Goal: Task Accomplishment & Management: Manage account settings

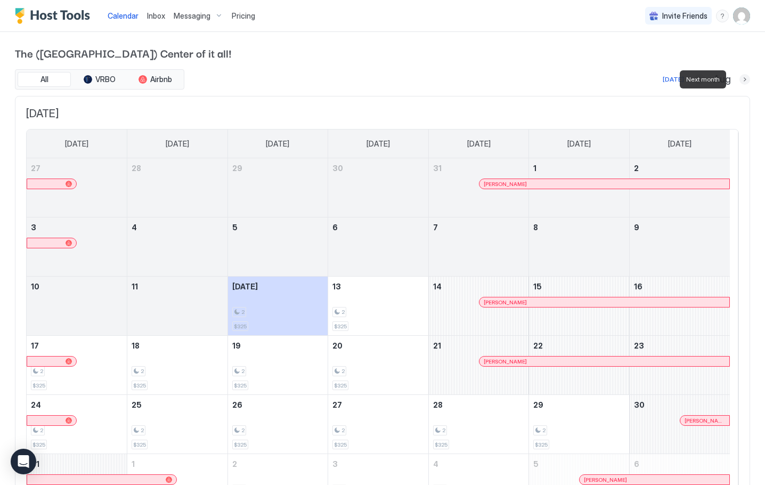
click at [739, 77] on button "Next month" at bounding box center [744, 79] width 11 height 11
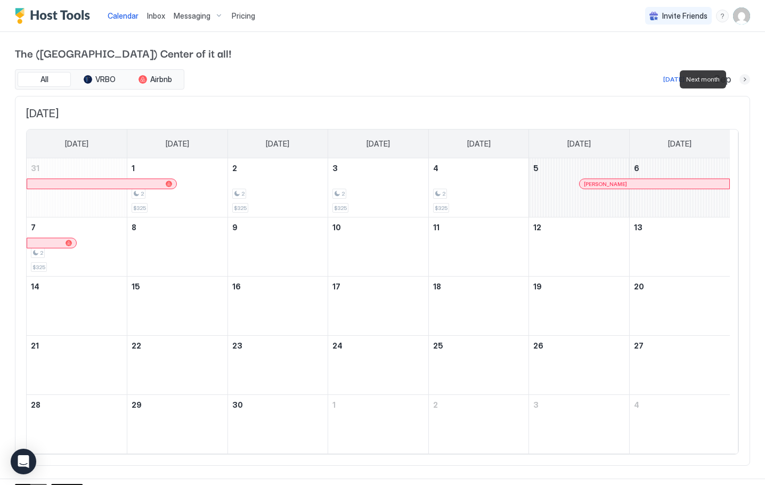
click at [739, 77] on button "Next month" at bounding box center [744, 79] width 11 height 11
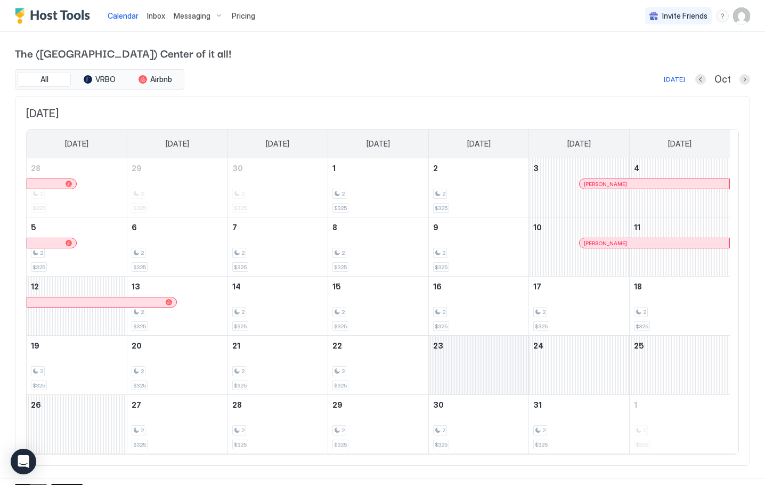
click at [456, 364] on div "October 23, 2025" at bounding box center [479, 365] width 100 height 59
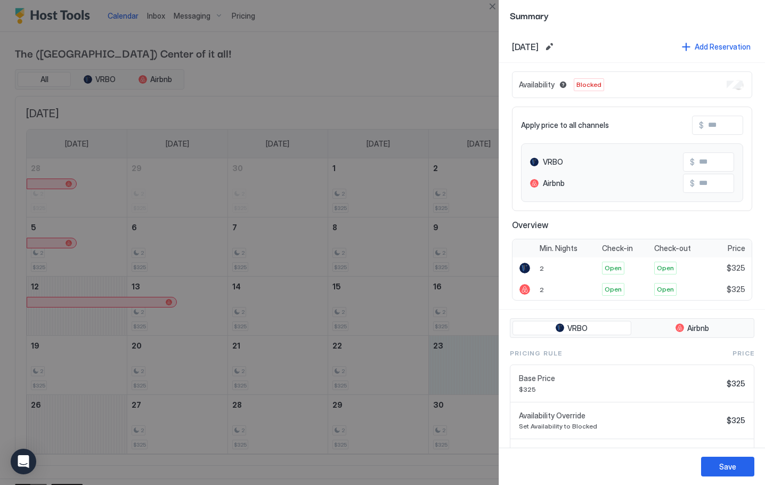
click at [87, 422] on div at bounding box center [382, 242] width 765 height 485
click at [494, 8] on button "Close" at bounding box center [492, 6] width 13 height 13
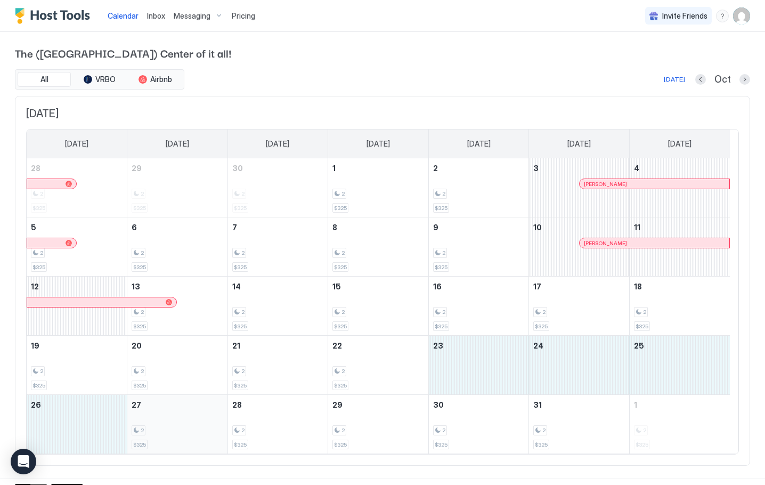
drag, startPoint x: 464, startPoint y: 363, endPoint x: 148, endPoint y: 436, distance: 324.5
click at [148, 436] on tbody "28 2 $325 29 2 $325 30 2 $325 1 2 $325 2 2 $325 3 [PERSON_NAME] 4 5 2 $325 6 2 …" at bounding box center [378, 305] width 703 height 295
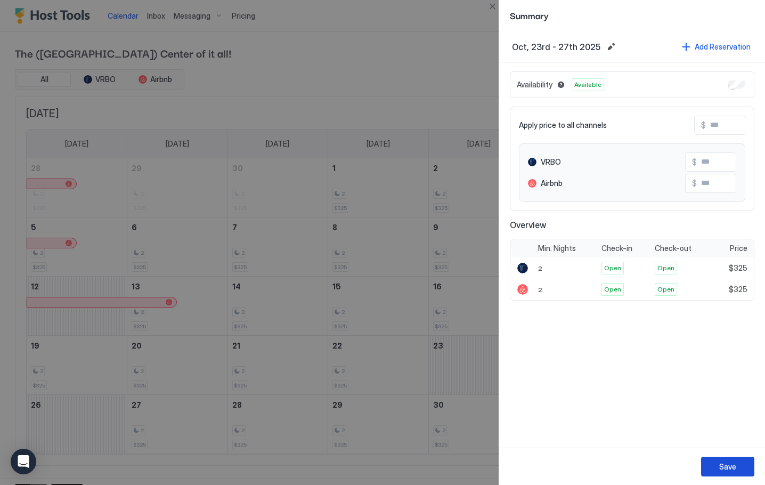
click at [729, 462] on div "Save" at bounding box center [727, 466] width 17 height 11
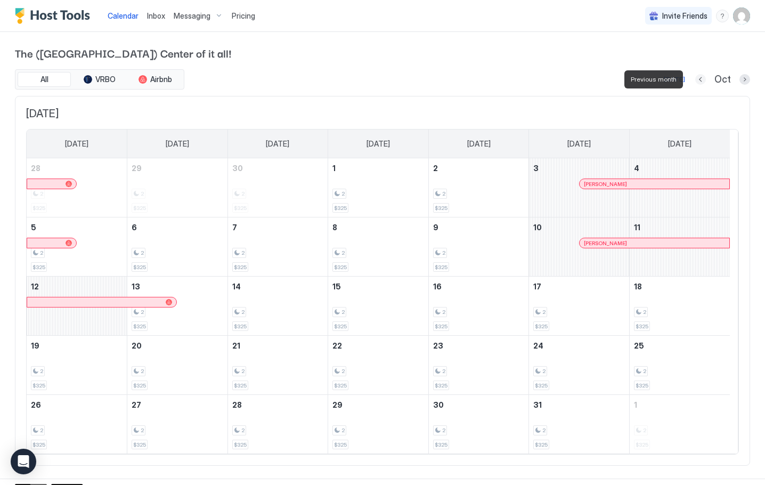
click at [695, 79] on button "Previous month" at bounding box center [700, 79] width 11 height 11
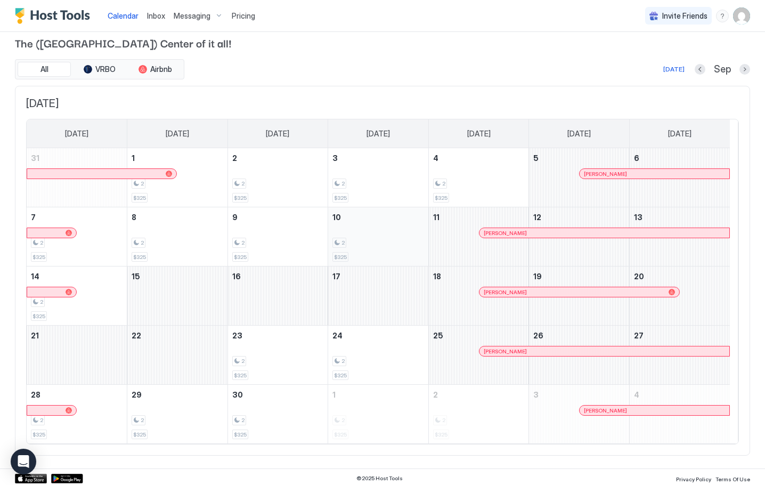
scroll to position [13, 0]
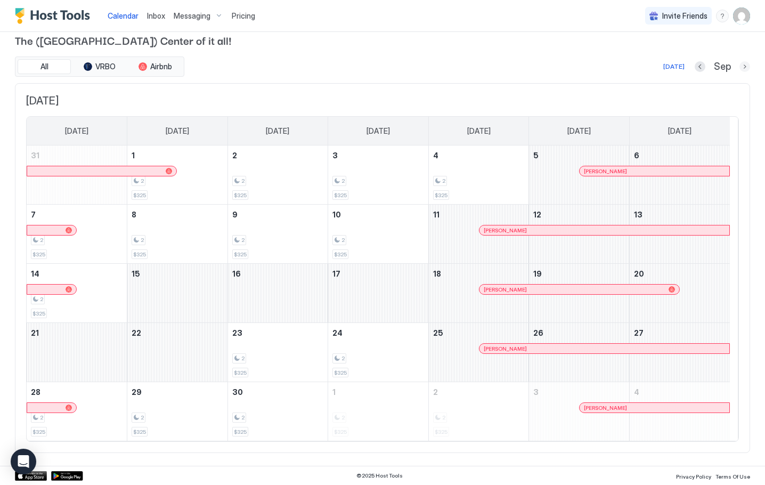
click at [739, 66] on button "Next month" at bounding box center [744, 66] width 11 height 11
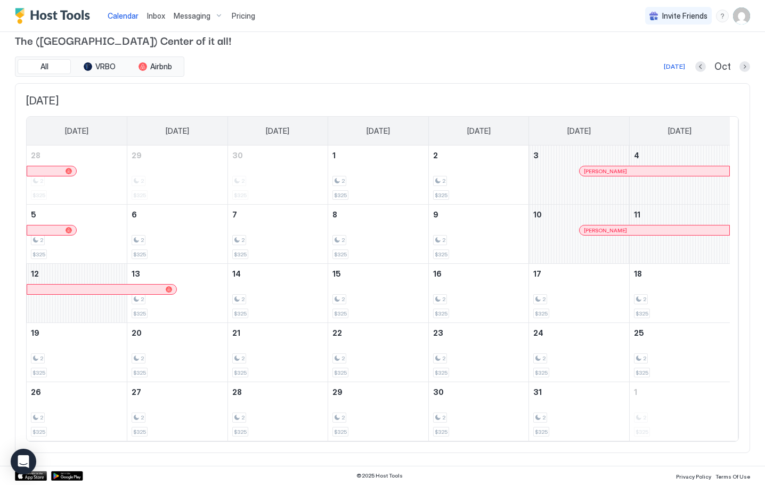
scroll to position [0, 0]
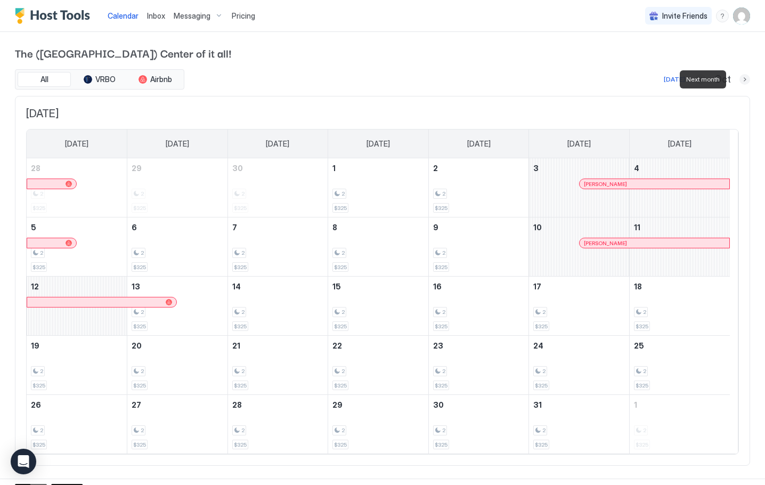
click at [739, 80] on button "Next month" at bounding box center [744, 79] width 11 height 11
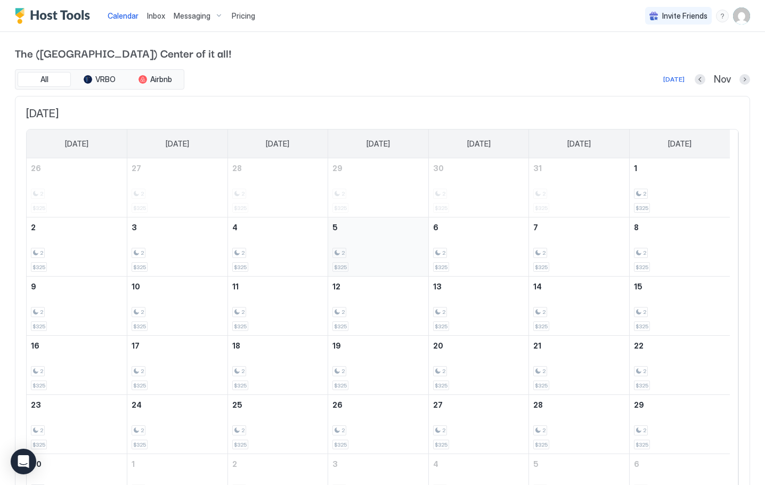
click at [396, 246] on div "2 $325" at bounding box center [378, 247] width 92 height 50
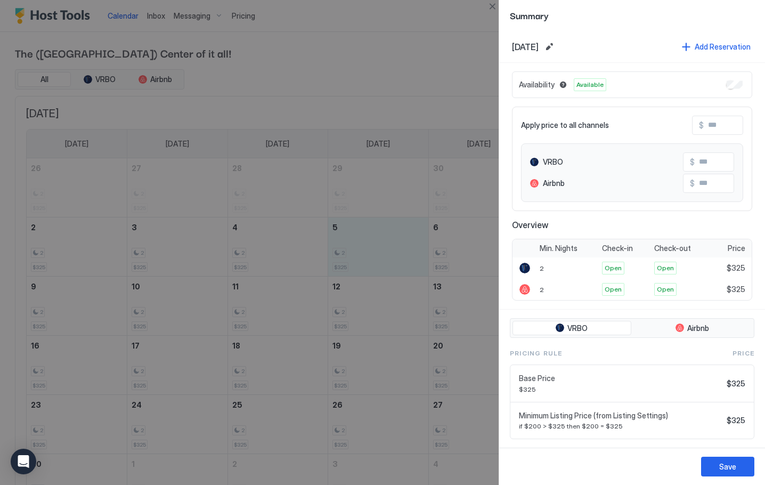
click at [157, 299] on div at bounding box center [382, 242] width 765 height 485
click at [382, 241] on div at bounding box center [382, 242] width 765 height 485
click at [555, 47] on button "Edit date range" at bounding box center [549, 46] width 13 height 13
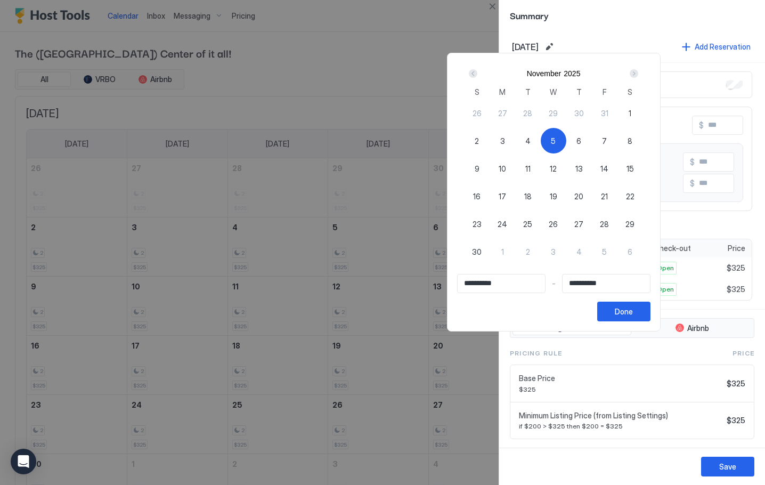
click at [506, 168] on span "10" at bounding box center [501, 168] width 7 height 11
type input "**********"
click at [555, 138] on span "5" at bounding box center [553, 140] width 5 height 11
type input "**********"
click at [506, 169] on span "10" at bounding box center [501, 168] width 7 height 11
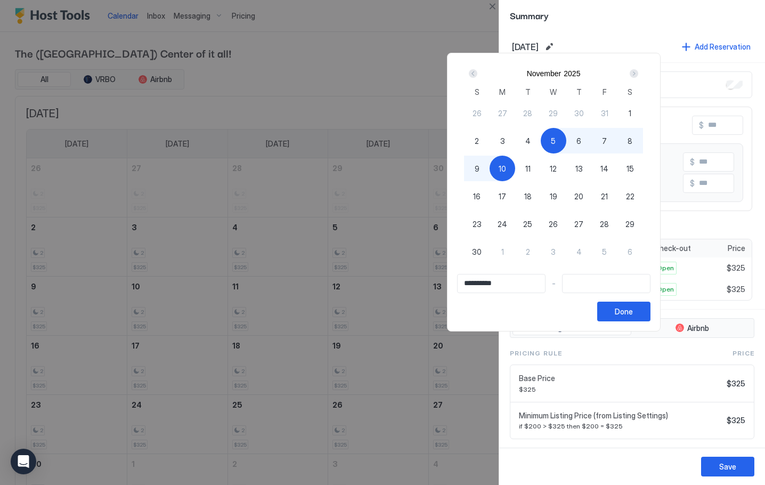
type input "**********"
click at [633, 310] on div "Done" at bounding box center [624, 311] width 18 height 11
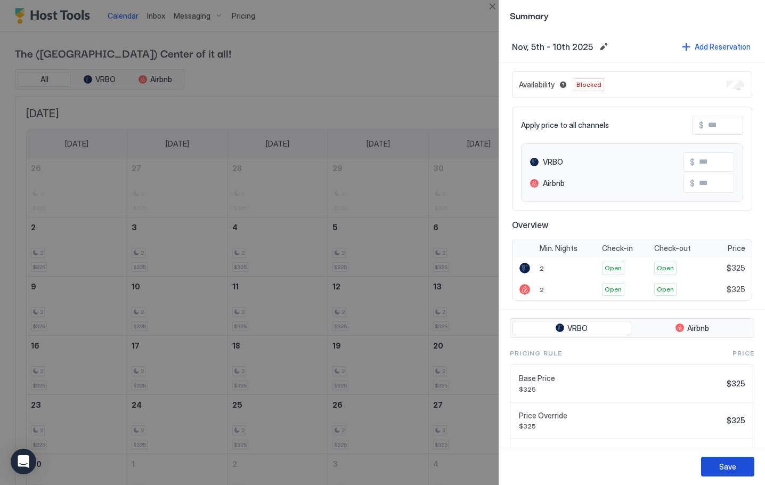
click at [723, 464] on div "Save" at bounding box center [727, 466] width 17 height 11
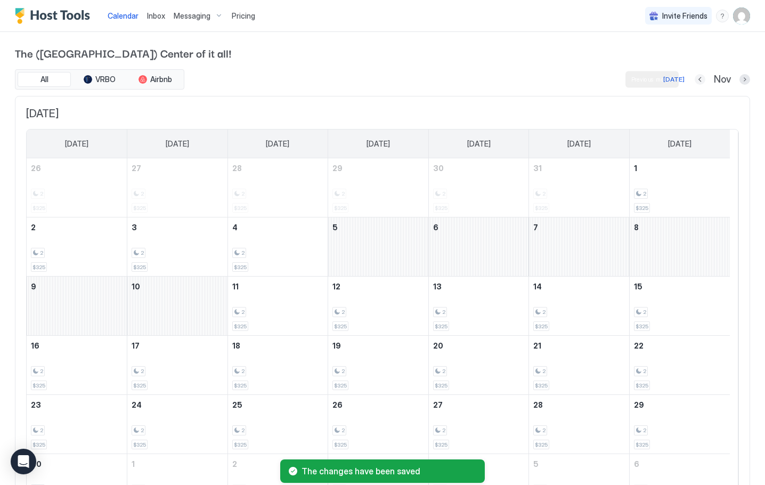
click at [694, 80] on button "Previous month" at bounding box center [699, 79] width 11 height 11
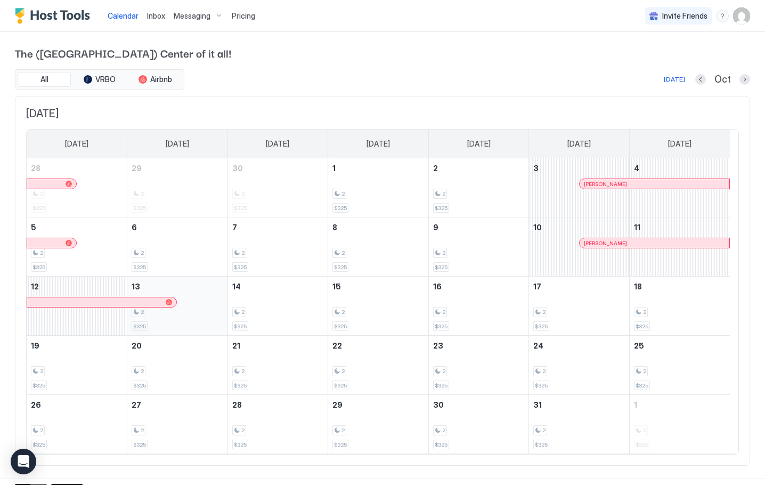
click at [193, 321] on div "2 $325" at bounding box center [178, 306] width 92 height 50
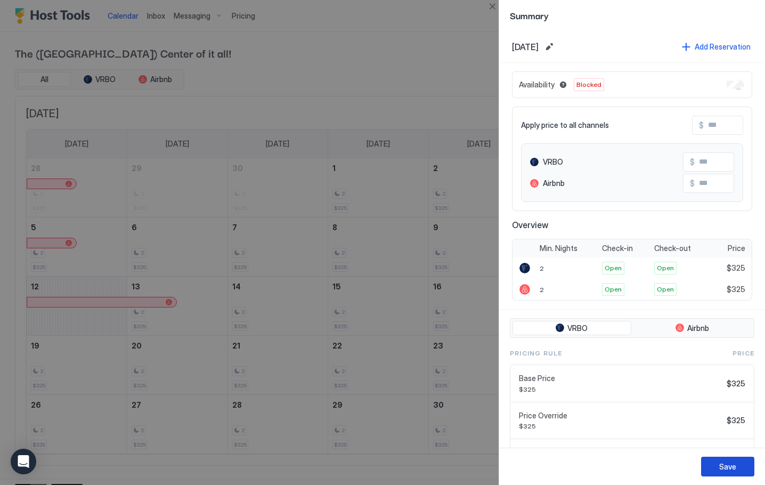
click at [724, 463] on div "Save" at bounding box center [727, 466] width 17 height 11
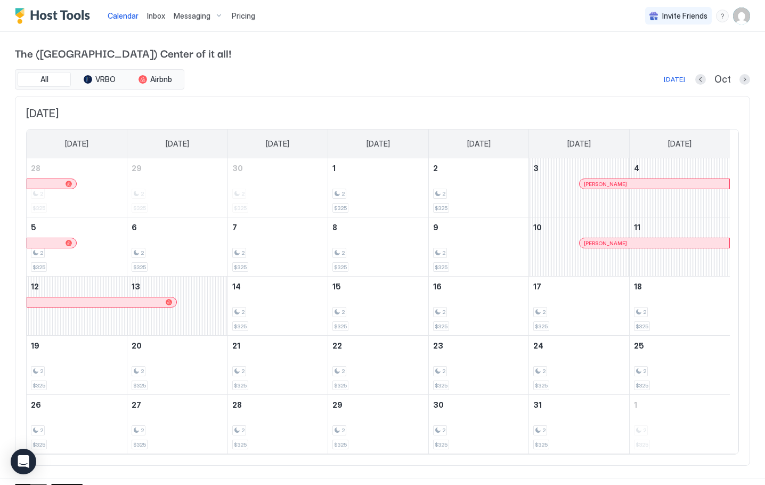
click at [195, 17] on span "Messaging" at bounding box center [192, 16] width 37 height 10
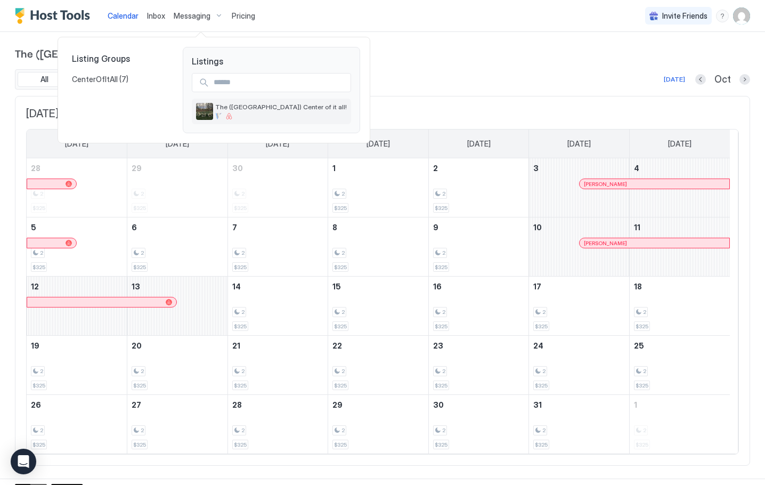
click at [238, 109] on span "The ([GEOGRAPHIC_DATA]) Center of it all!" at bounding box center [281, 107] width 132 height 8
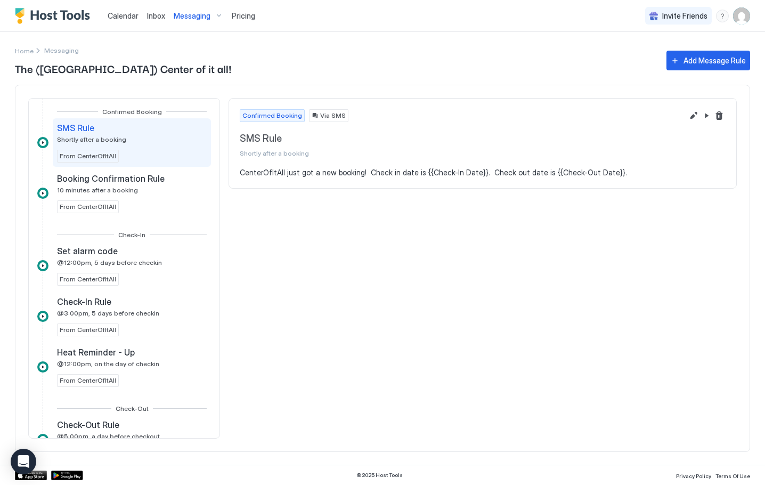
click at [246, 14] on span "Pricing" at bounding box center [243, 16] width 23 height 10
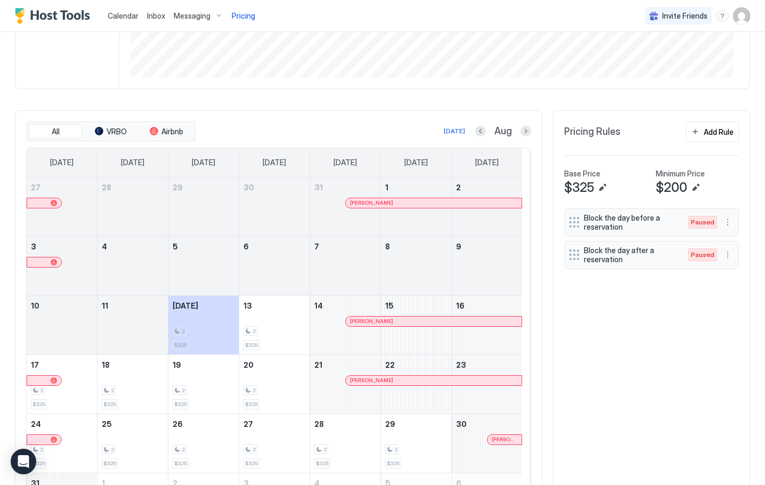
scroll to position [266, 0]
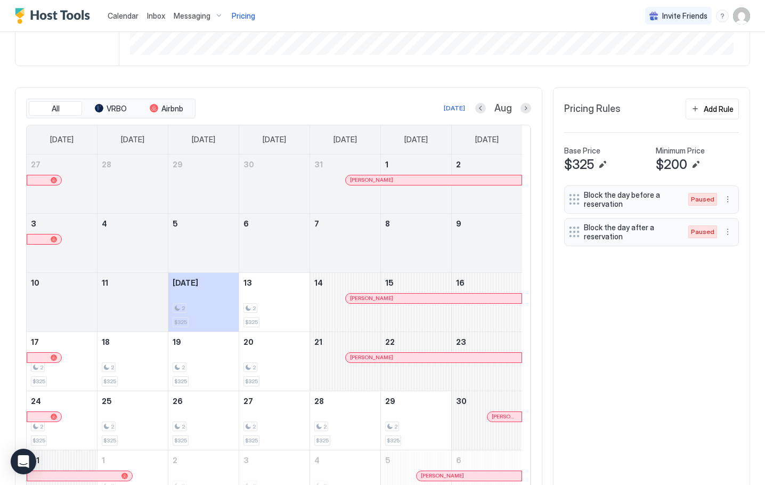
click at [694, 233] on span "Paused" at bounding box center [702, 232] width 23 height 10
click at [722, 234] on button "More options" at bounding box center [727, 231] width 13 height 13
click at [697, 264] on div "Enable" at bounding box center [711, 264] width 107 height 17
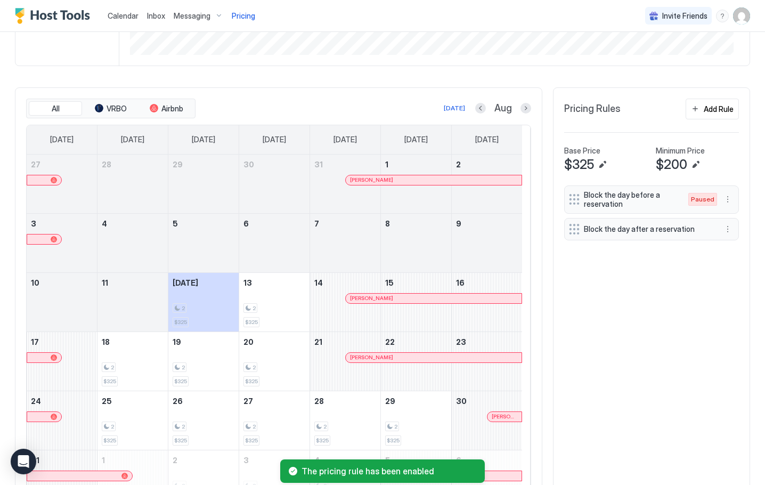
scroll to position [0, 0]
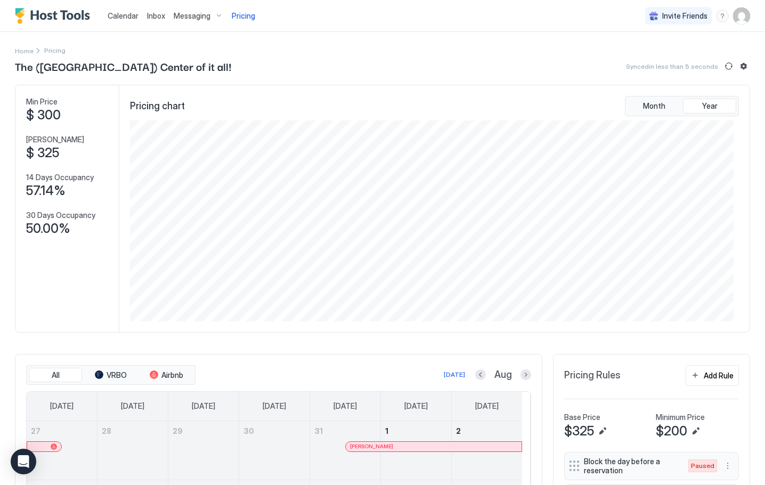
click at [123, 17] on span "Calendar" at bounding box center [123, 15] width 31 height 9
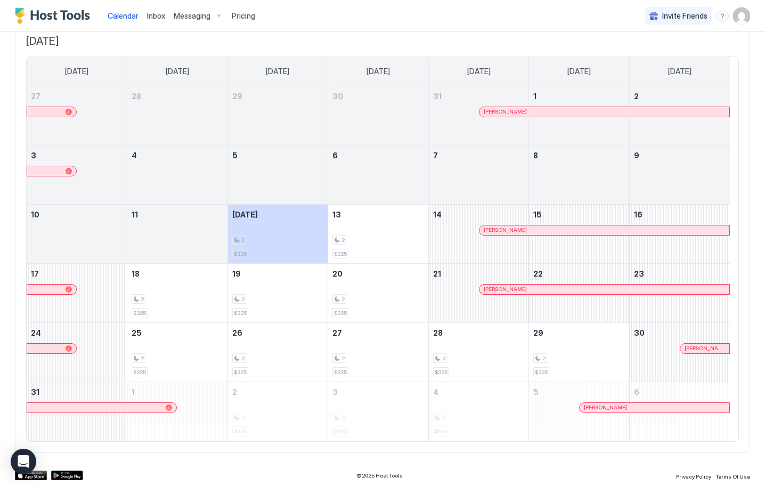
scroll to position [72, 0]
click at [489, 34] on div "[DATE] [DATE] [DATE] [DATE] [DATE] [DATE] [DATE] [DATE] 27 28 29 30 31 [PERSON_…" at bounding box center [382, 238] width 735 height 429
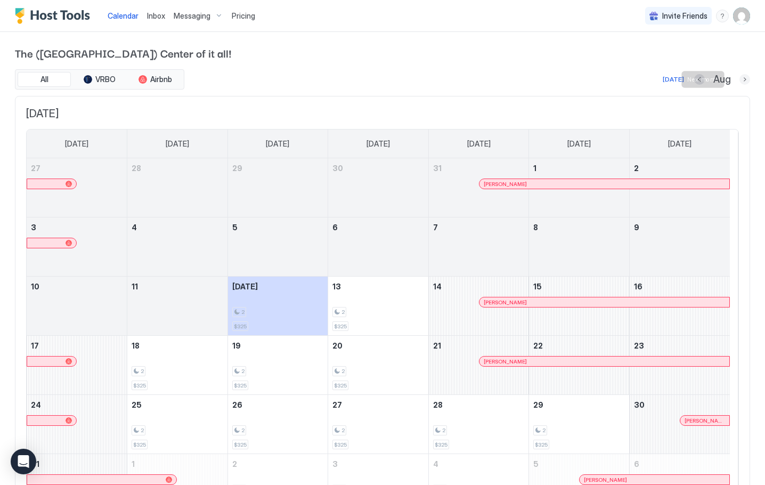
click at [739, 79] on button "Next month" at bounding box center [744, 79] width 11 height 11
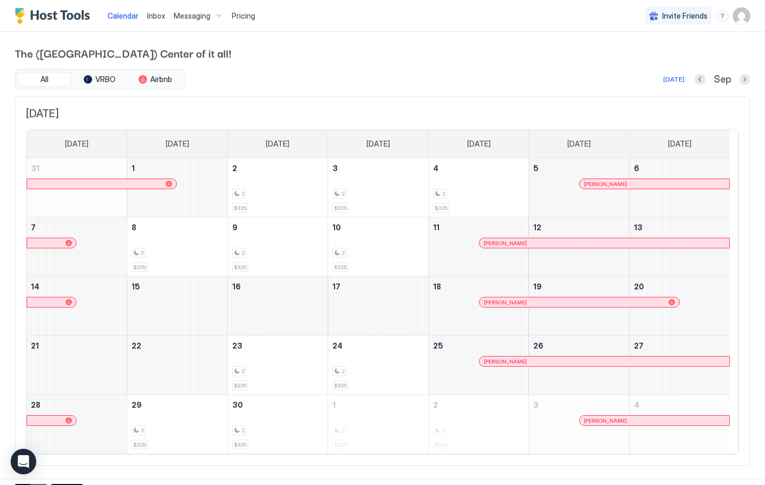
scroll to position [13, 0]
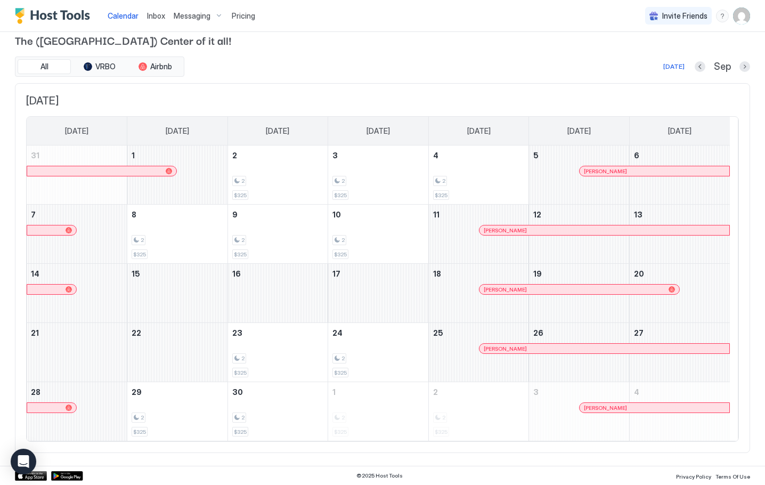
click at [228, 97] on span "[DATE]" at bounding box center [382, 100] width 713 height 13
click at [739, 63] on button "Next month" at bounding box center [744, 66] width 11 height 11
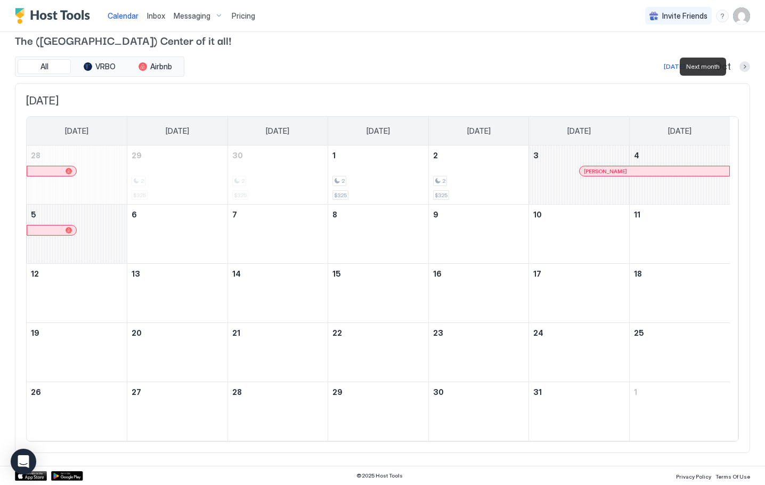
scroll to position [0, 0]
